Goal: Information Seeking & Learning: Learn about a topic

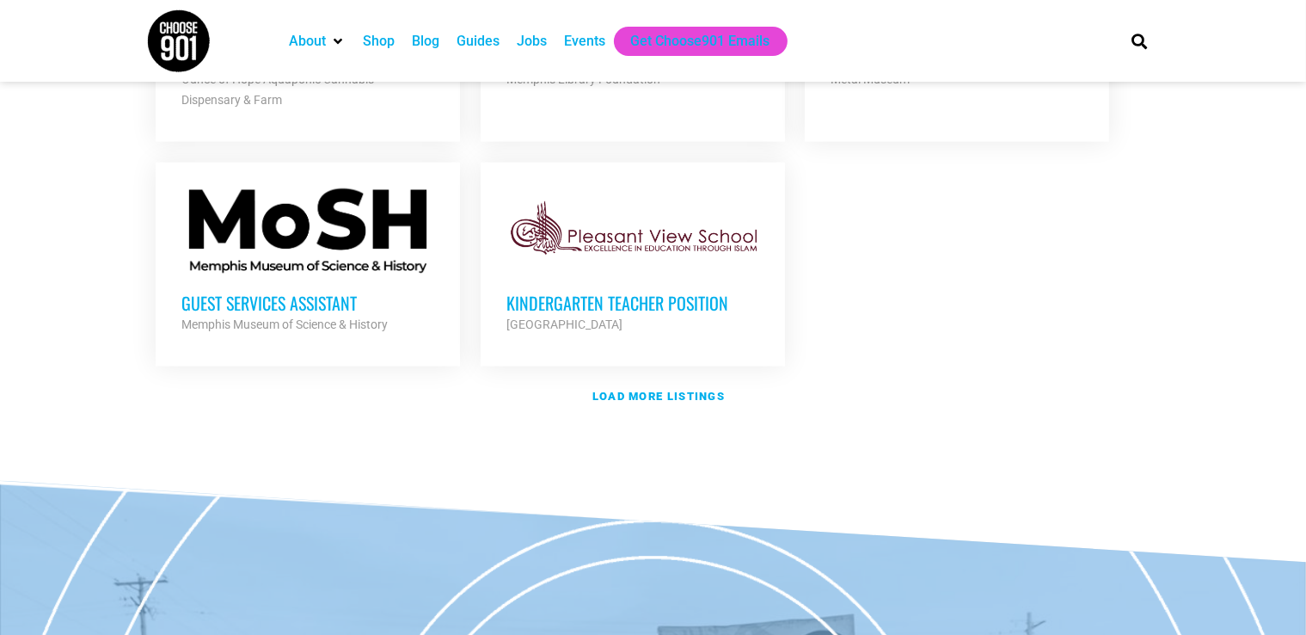
scroll to position [2083, 0]
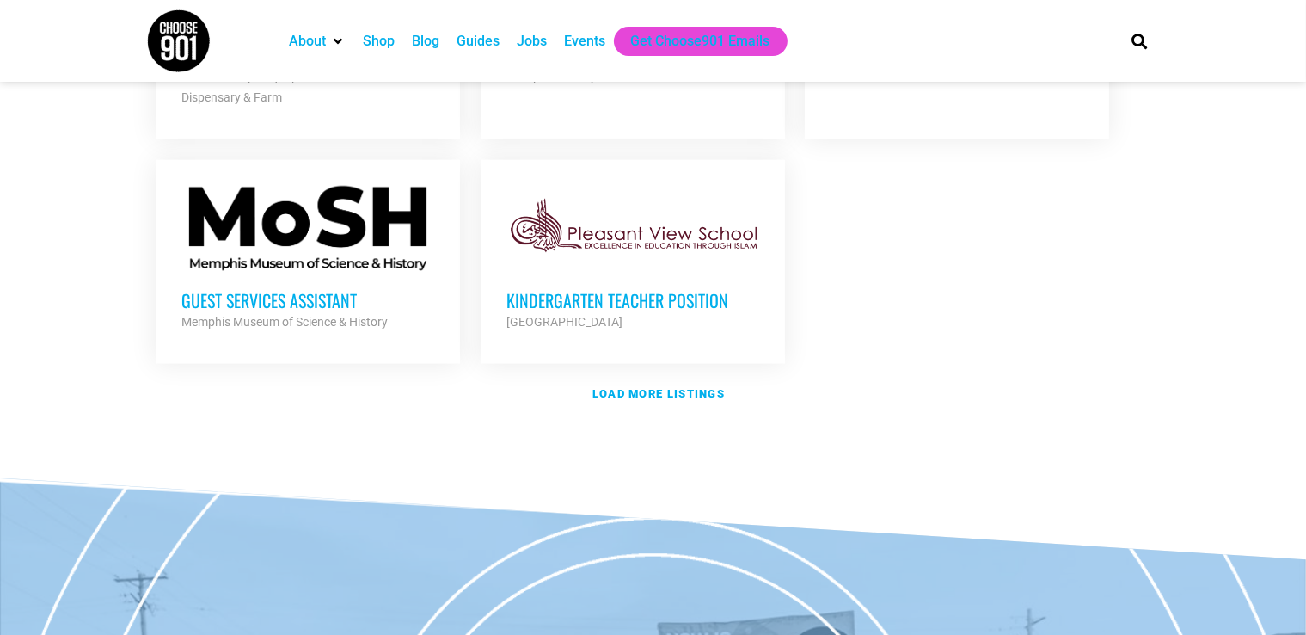
click at [258, 295] on h3 "Guest Services Assistant" at bounding box center [307, 300] width 253 height 22
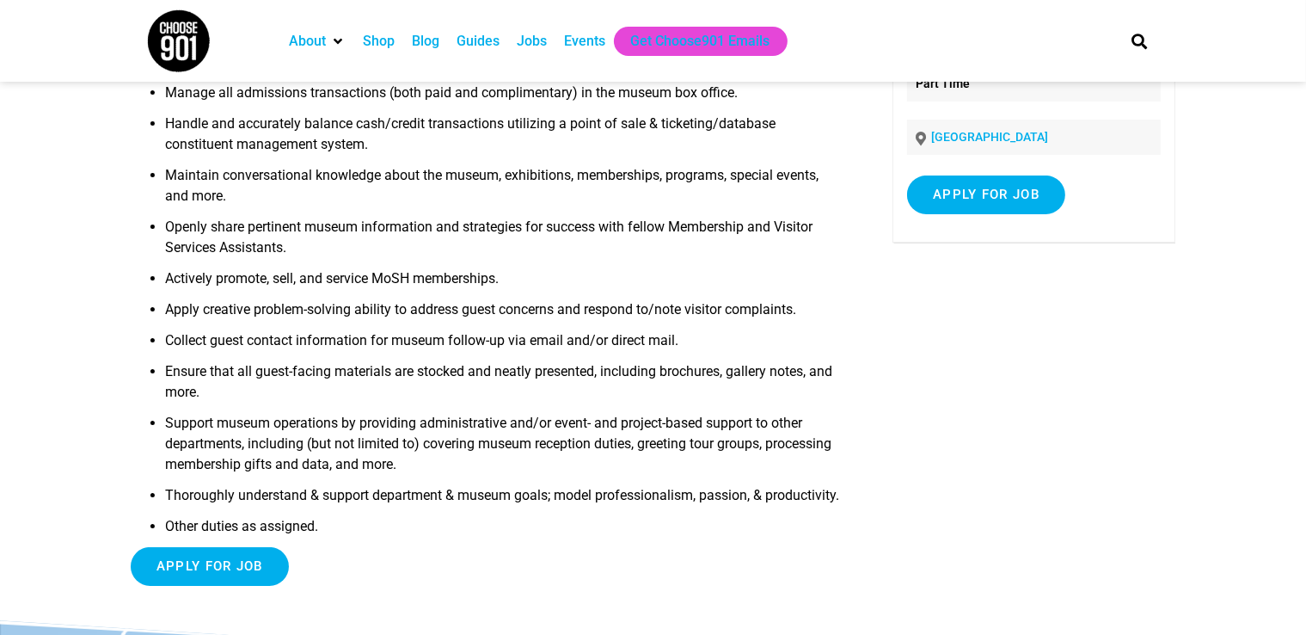
scroll to position [208, 0]
